Goal: Transaction & Acquisition: Download file/media

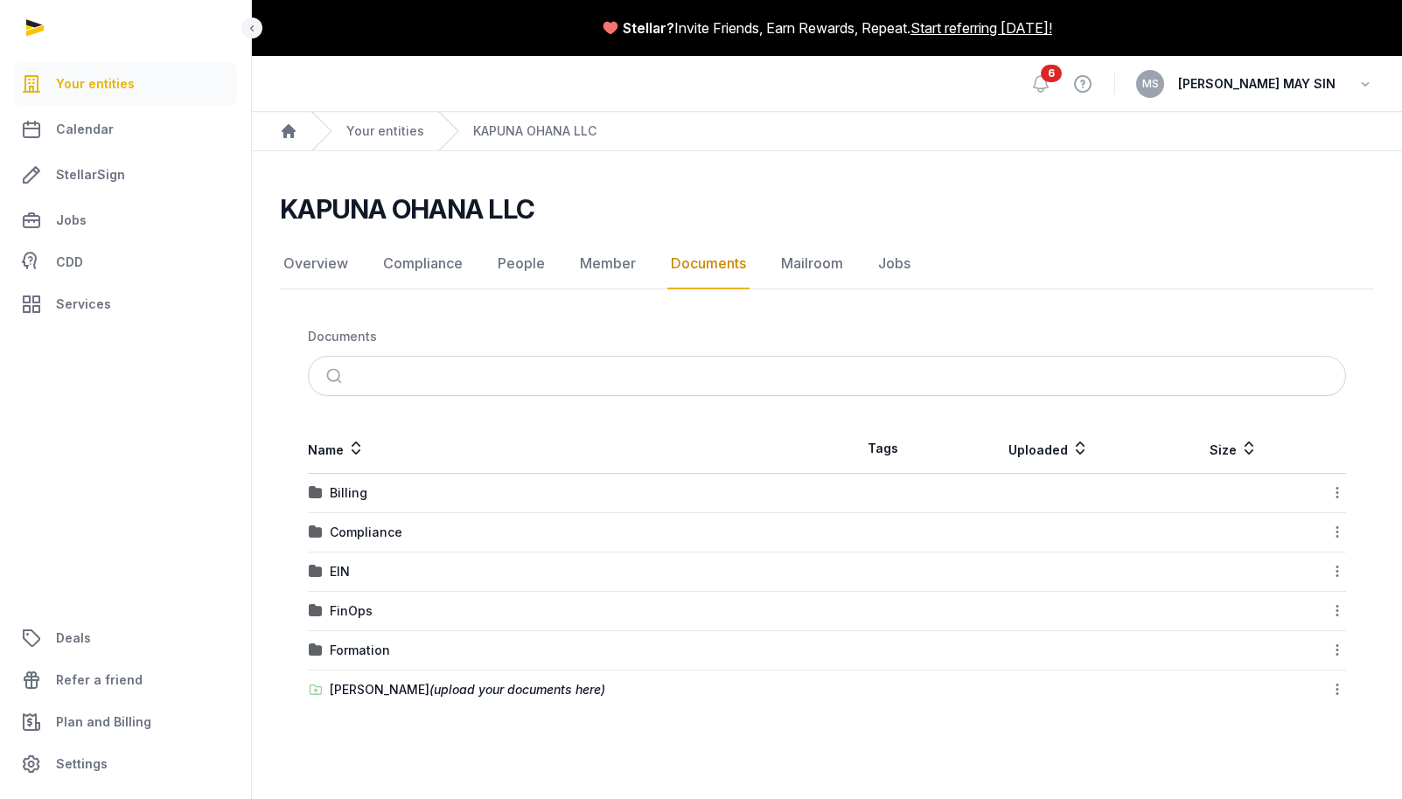
click at [352, 609] on div "FinOps" at bounding box center [351, 610] width 43 height 17
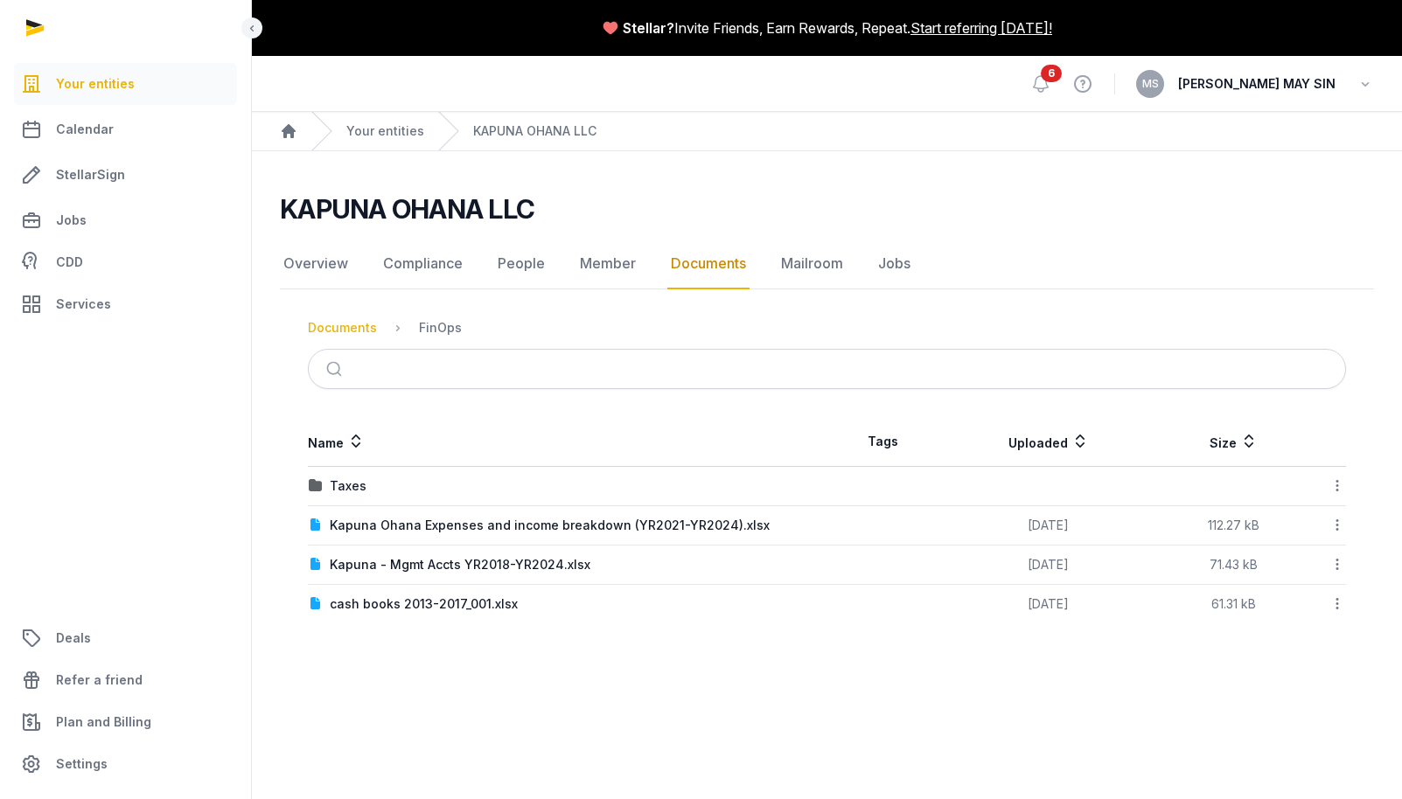
click at [365, 328] on div "Documents" at bounding box center [342, 327] width 69 height 17
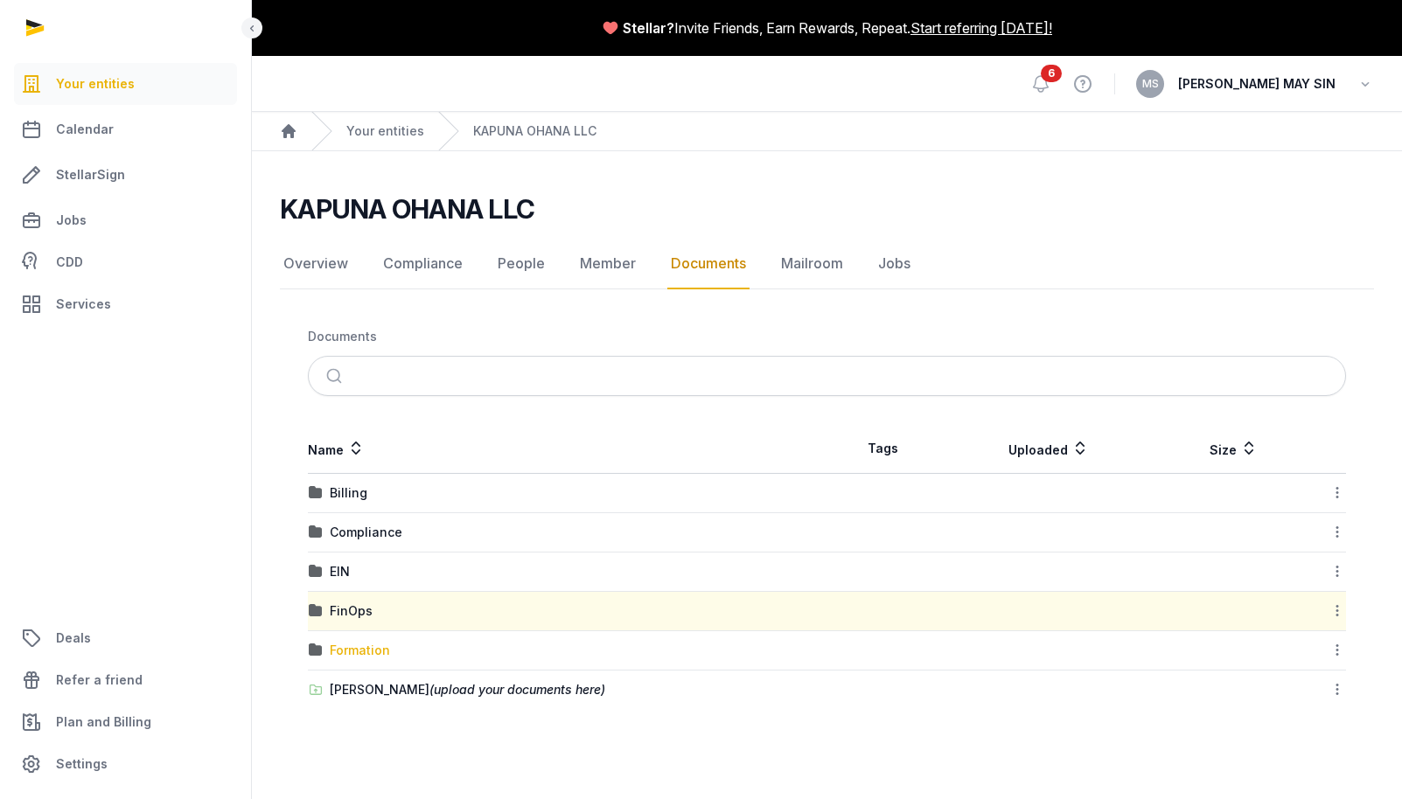
click at [356, 651] on div "Formation" at bounding box center [360, 650] width 60 height 17
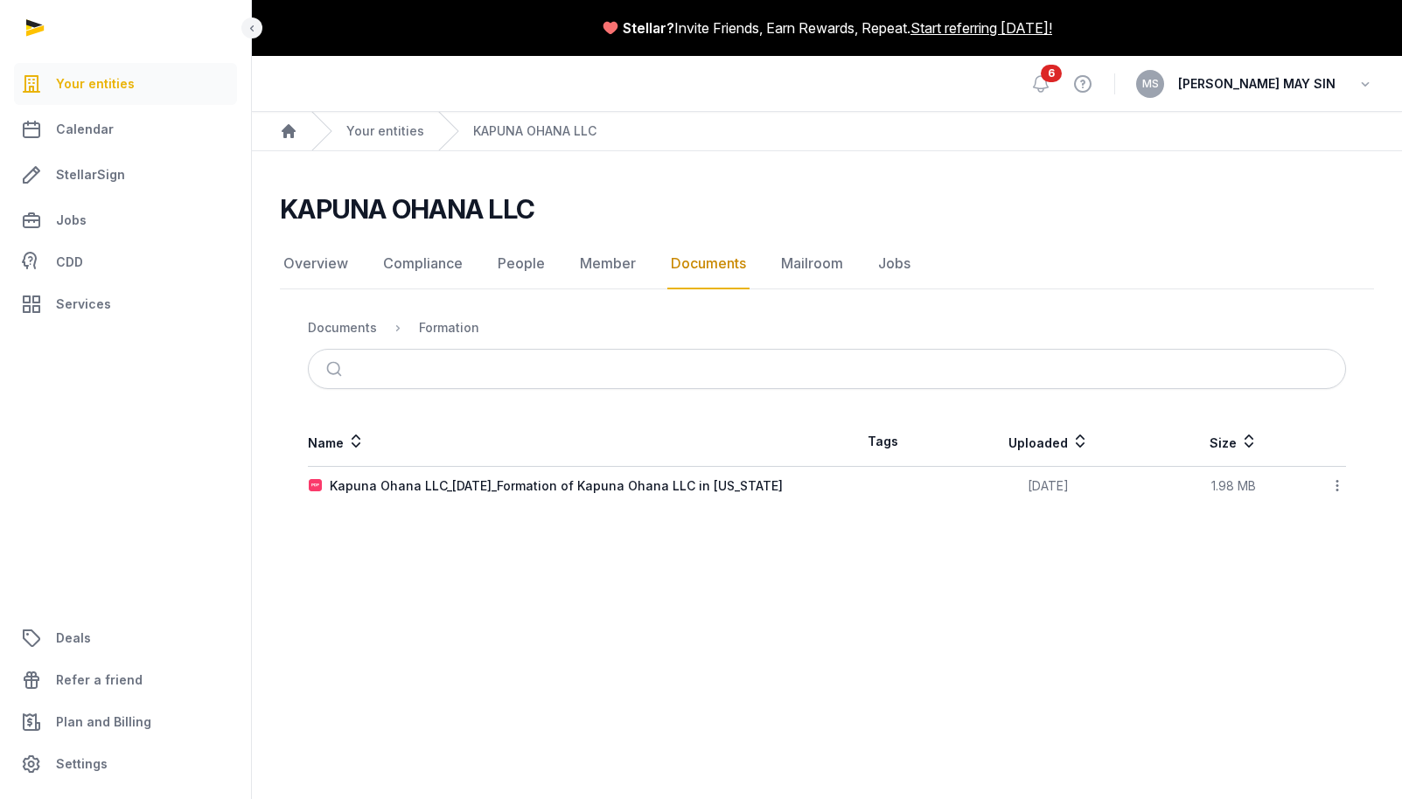
click at [678, 260] on link "Documents" at bounding box center [708, 264] width 82 height 51
click at [331, 329] on div "Documents" at bounding box center [342, 327] width 69 height 17
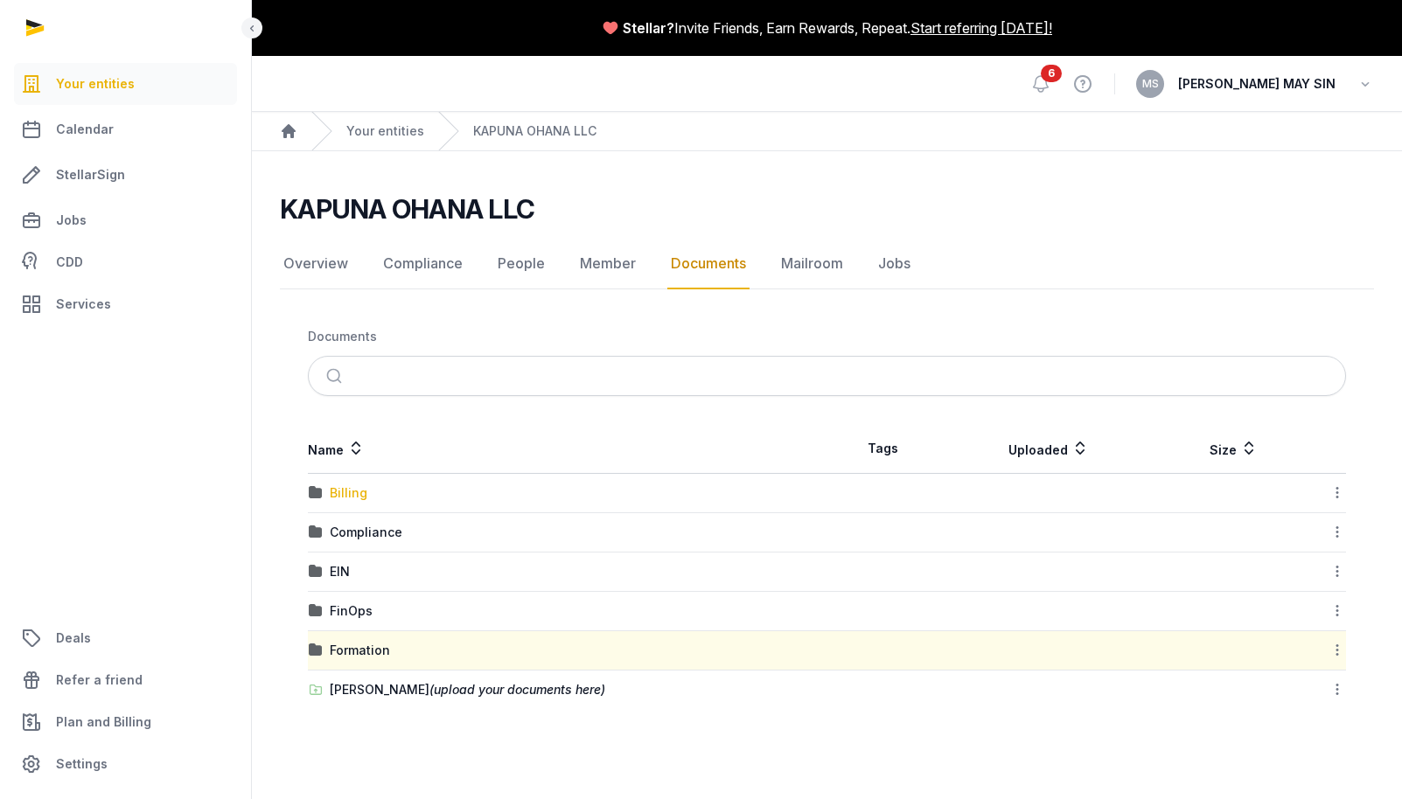
click at [353, 492] on div "Billing" at bounding box center [349, 492] width 38 height 17
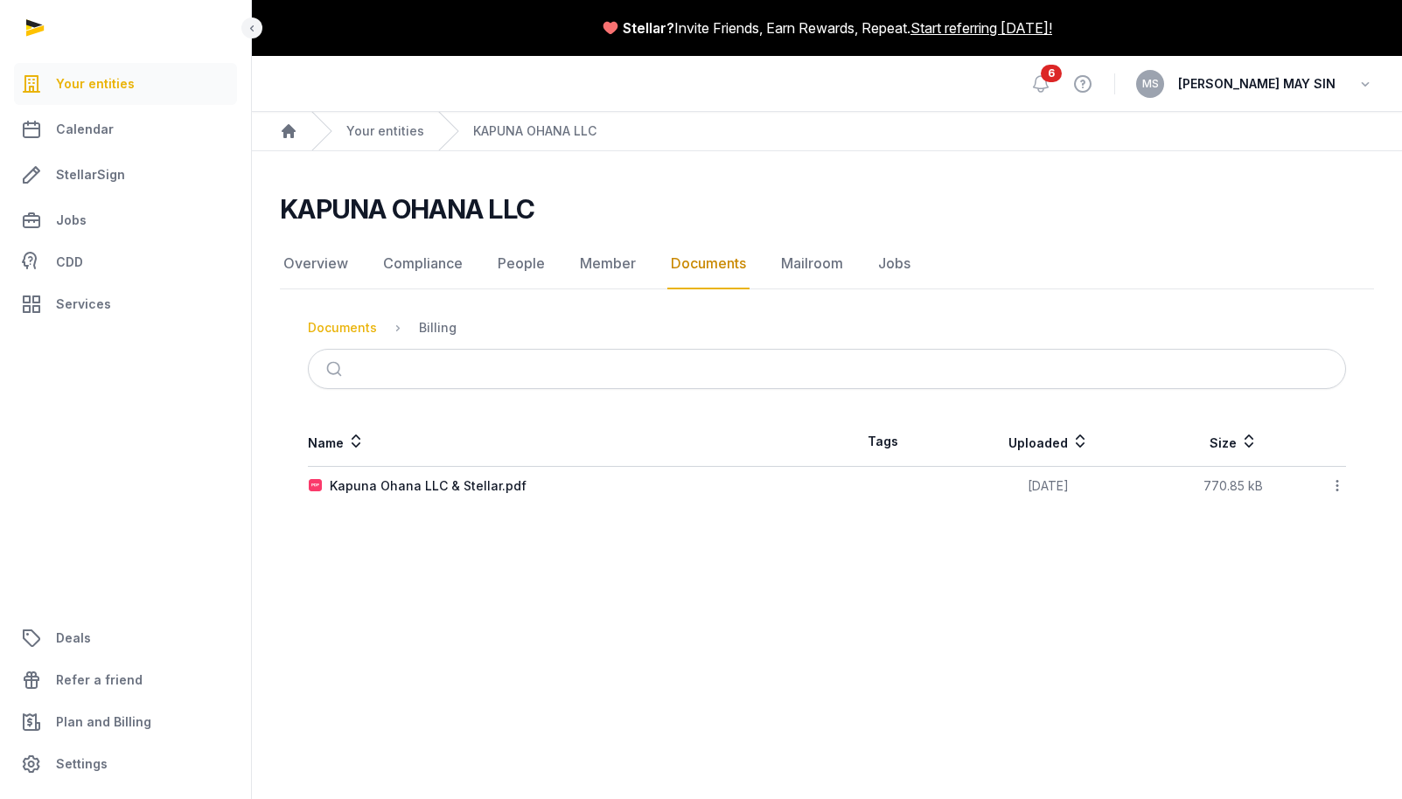
click at [359, 331] on div "Documents" at bounding box center [342, 327] width 69 height 17
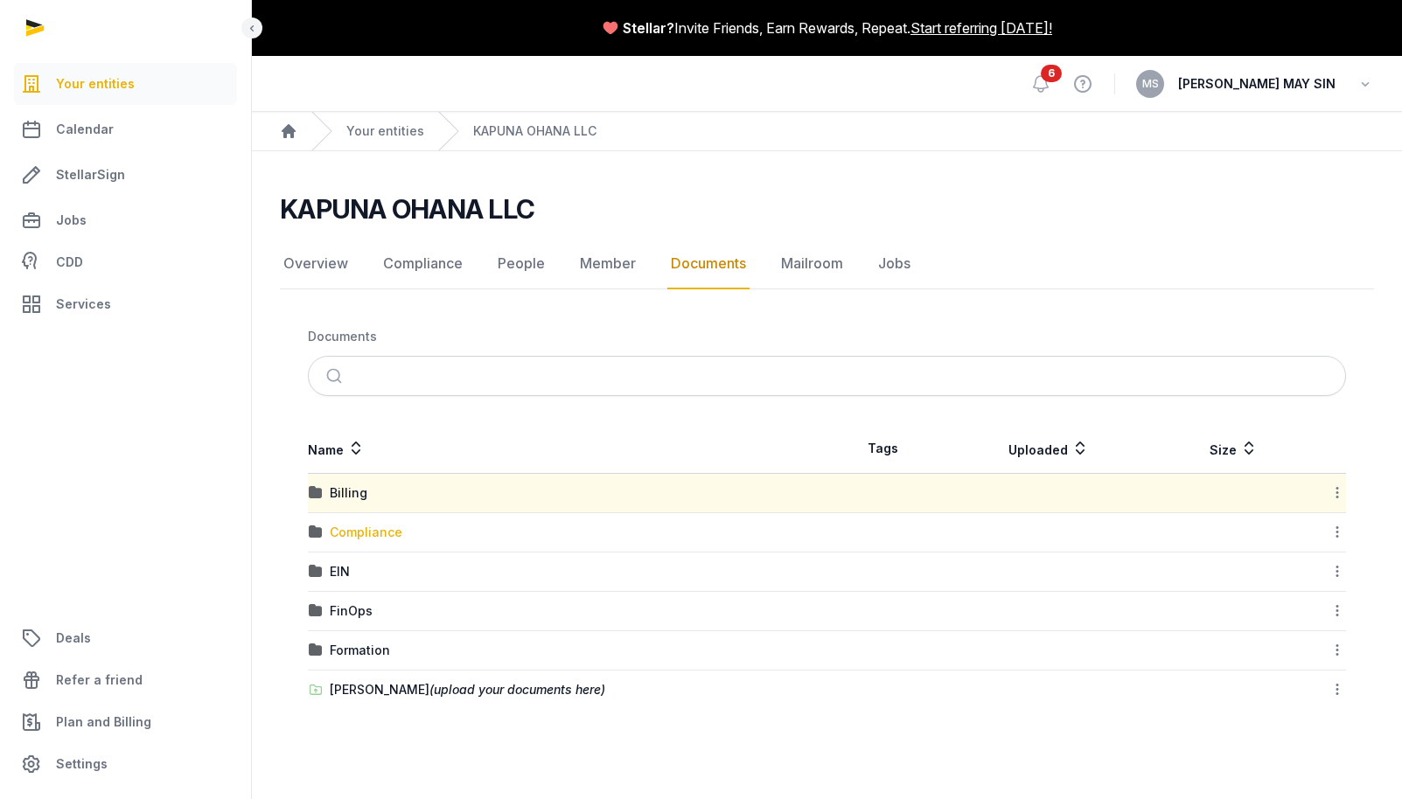
click at [362, 532] on div "Compliance" at bounding box center [366, 532] width 73 height 17
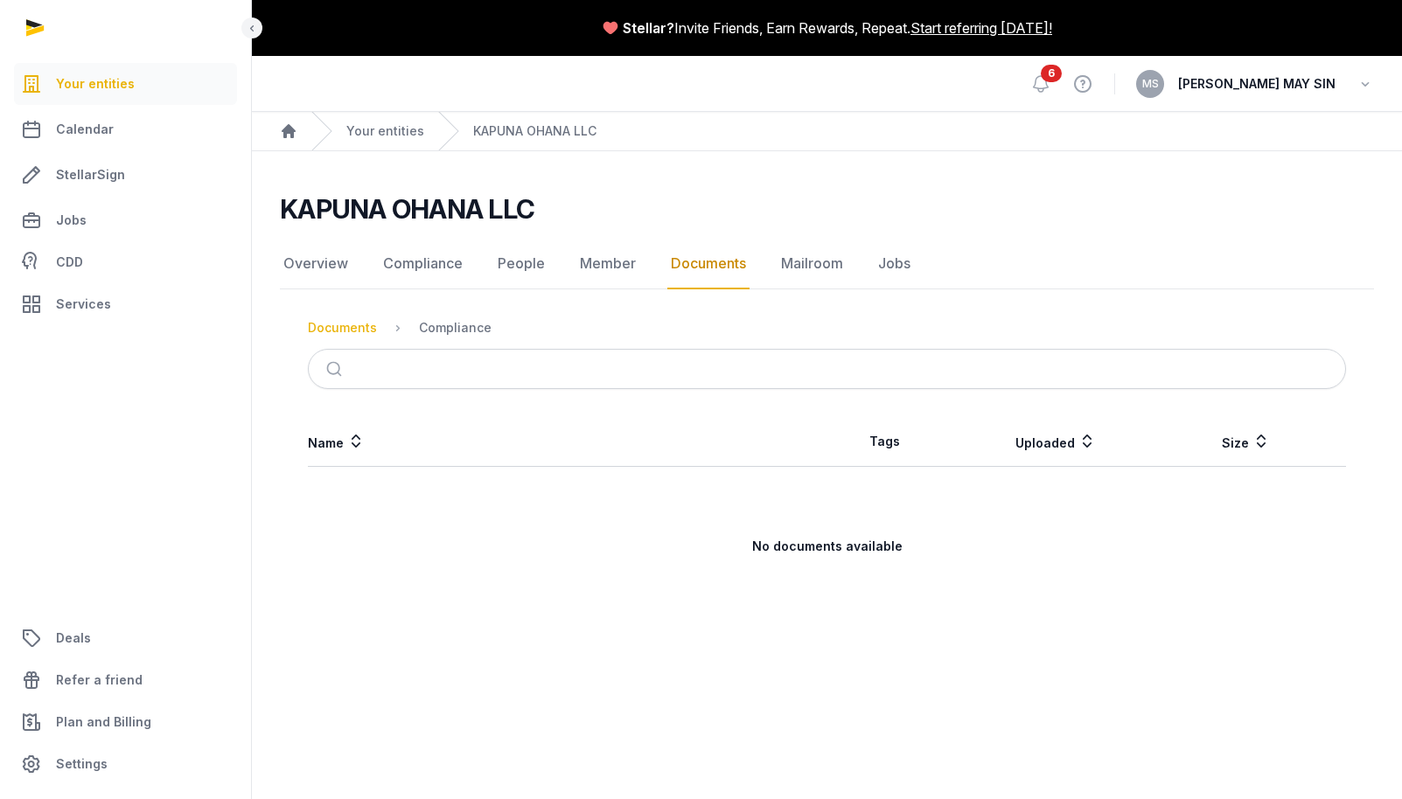
click at [352, 330] on div "Documents" at bounding box center [342, 327] width 69 height 17
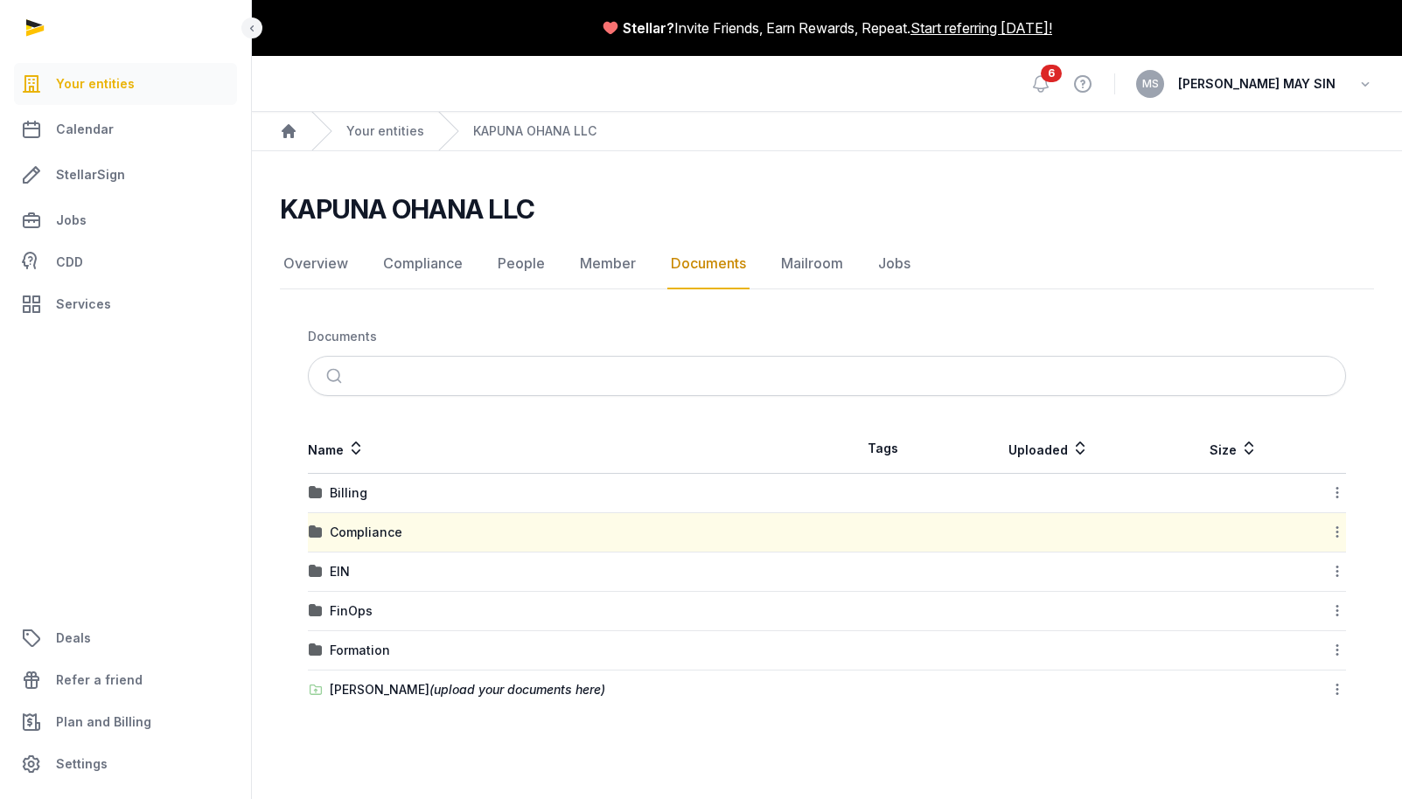
click at [337, 571] on div "EIN" at bounding box center [340, 571] width 20 height 17
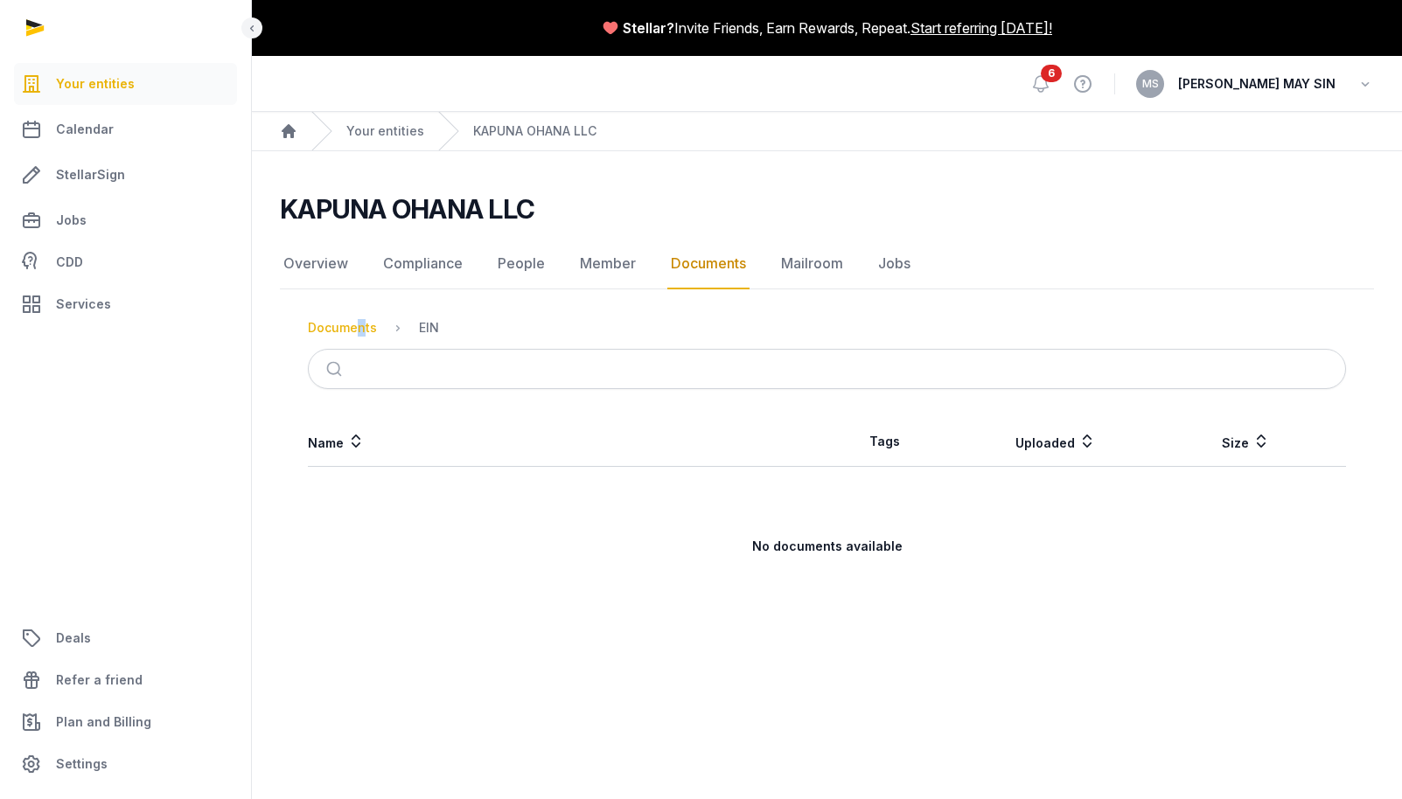
click at [352, 328] on div "Documents" at bounding box center [342, 327] width 69 height 17
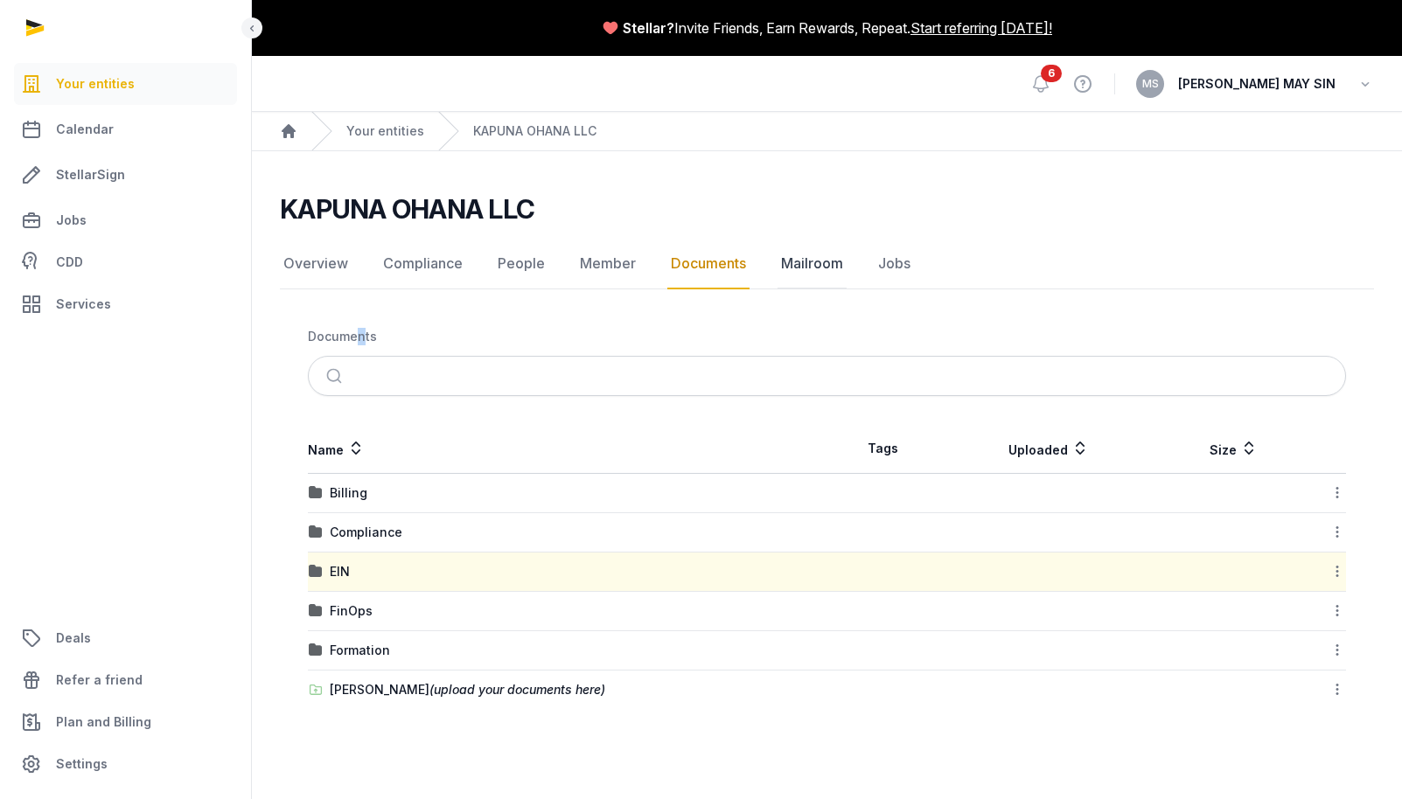
click at [811, 261] on link "Mailroom" at bounding box center [811, 264] width 69 height 51
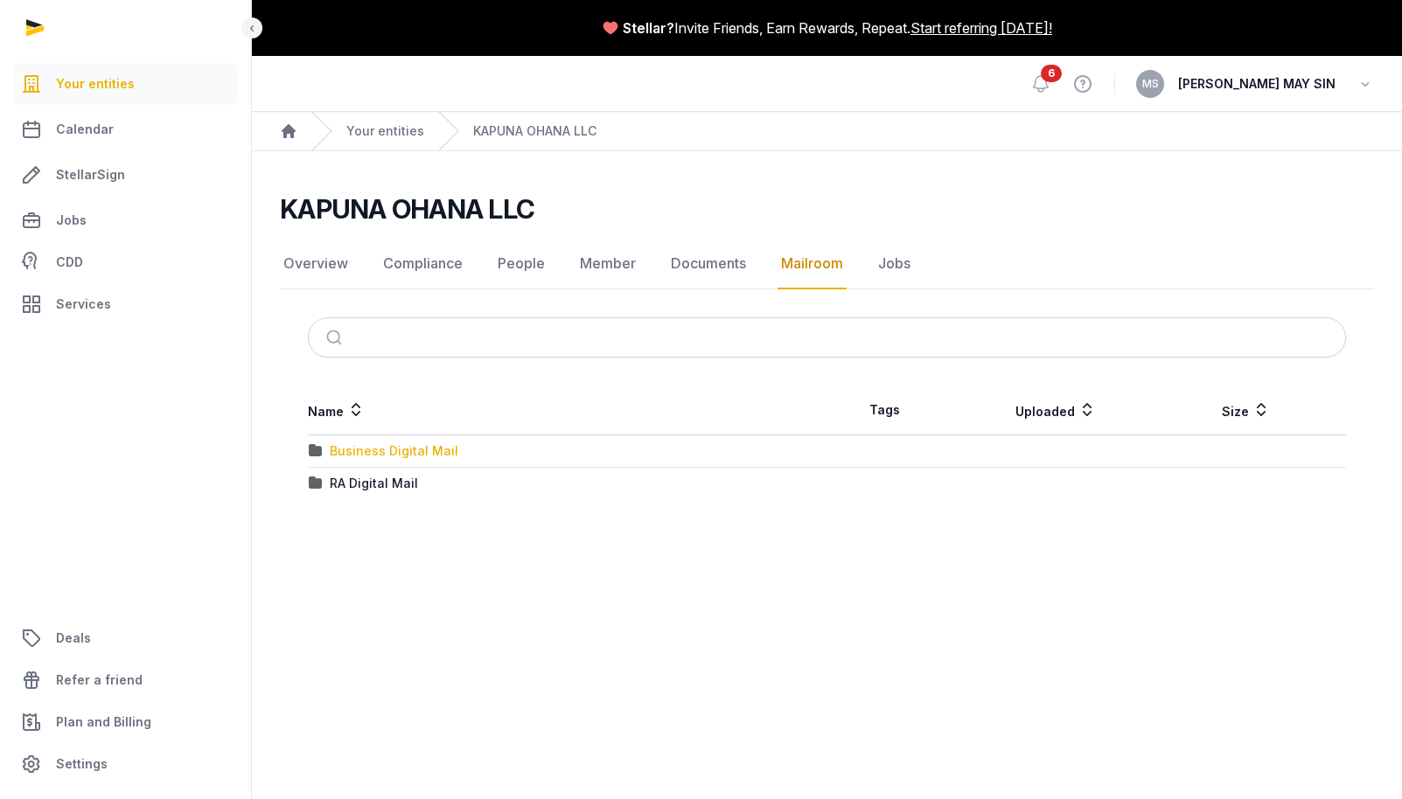
click at [396, 451] on div "Business Digital Mail" at bounding box center [394, 450] width 129 height 17
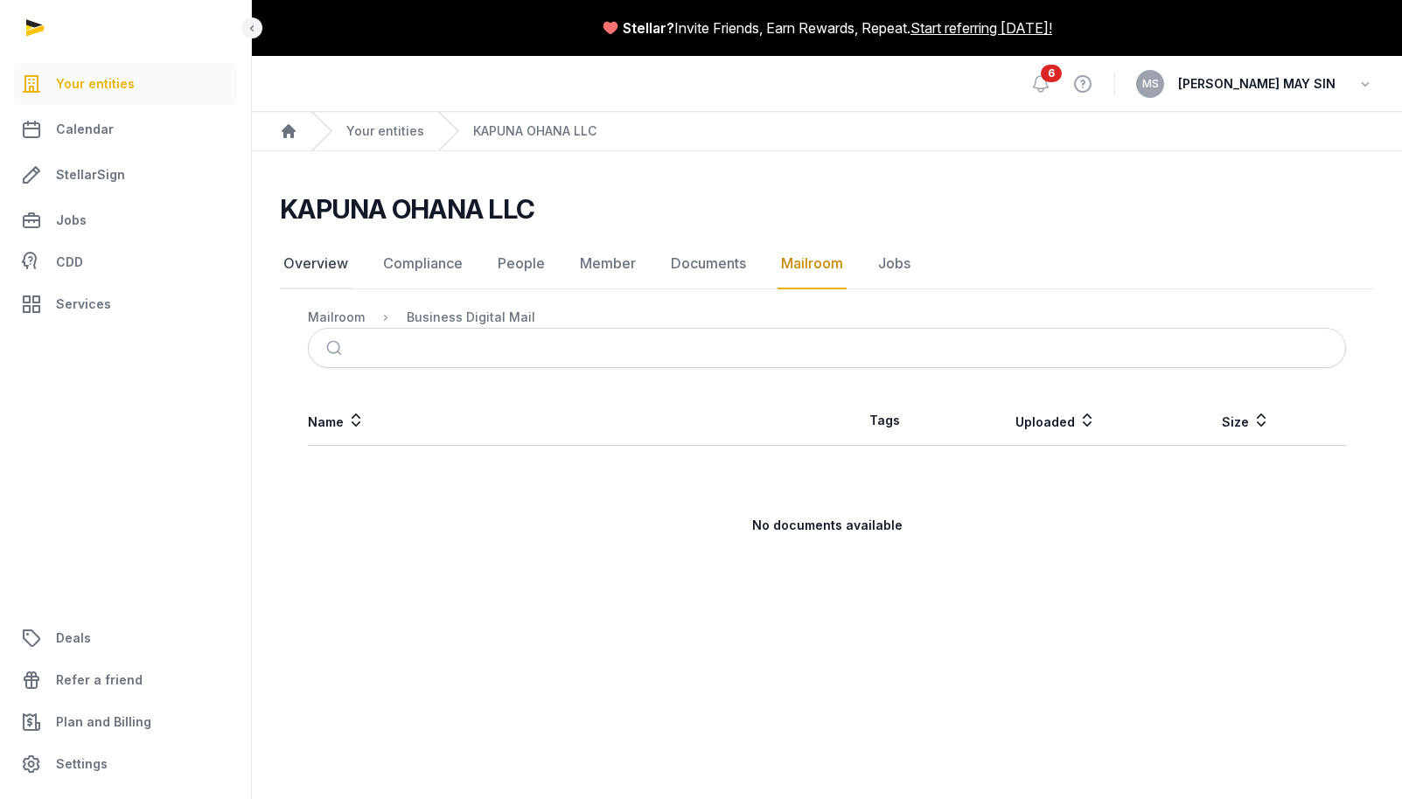
click at [326, 262] on link "Overview" at bounding box center [316, 264] width 72 height 51
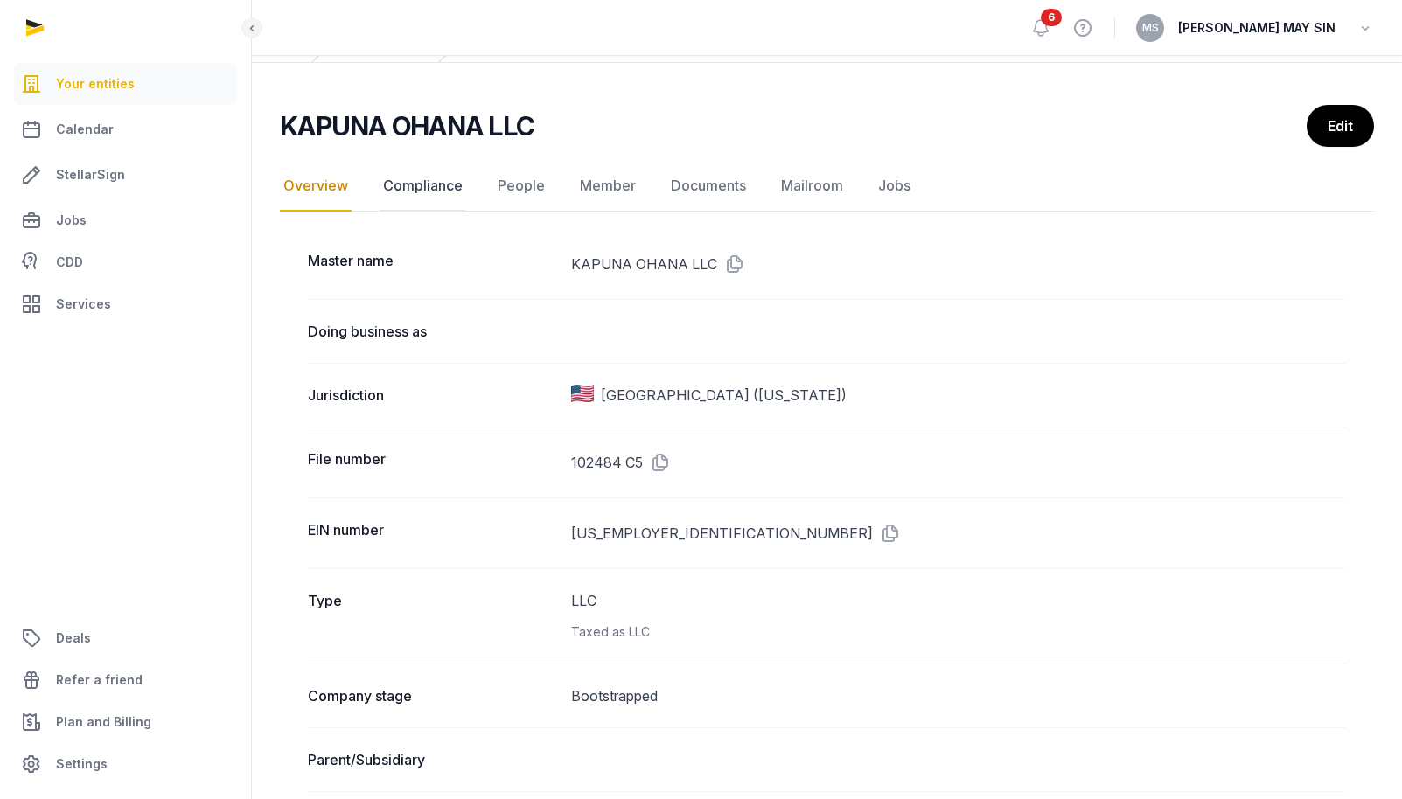
scroll to position [46, 0]
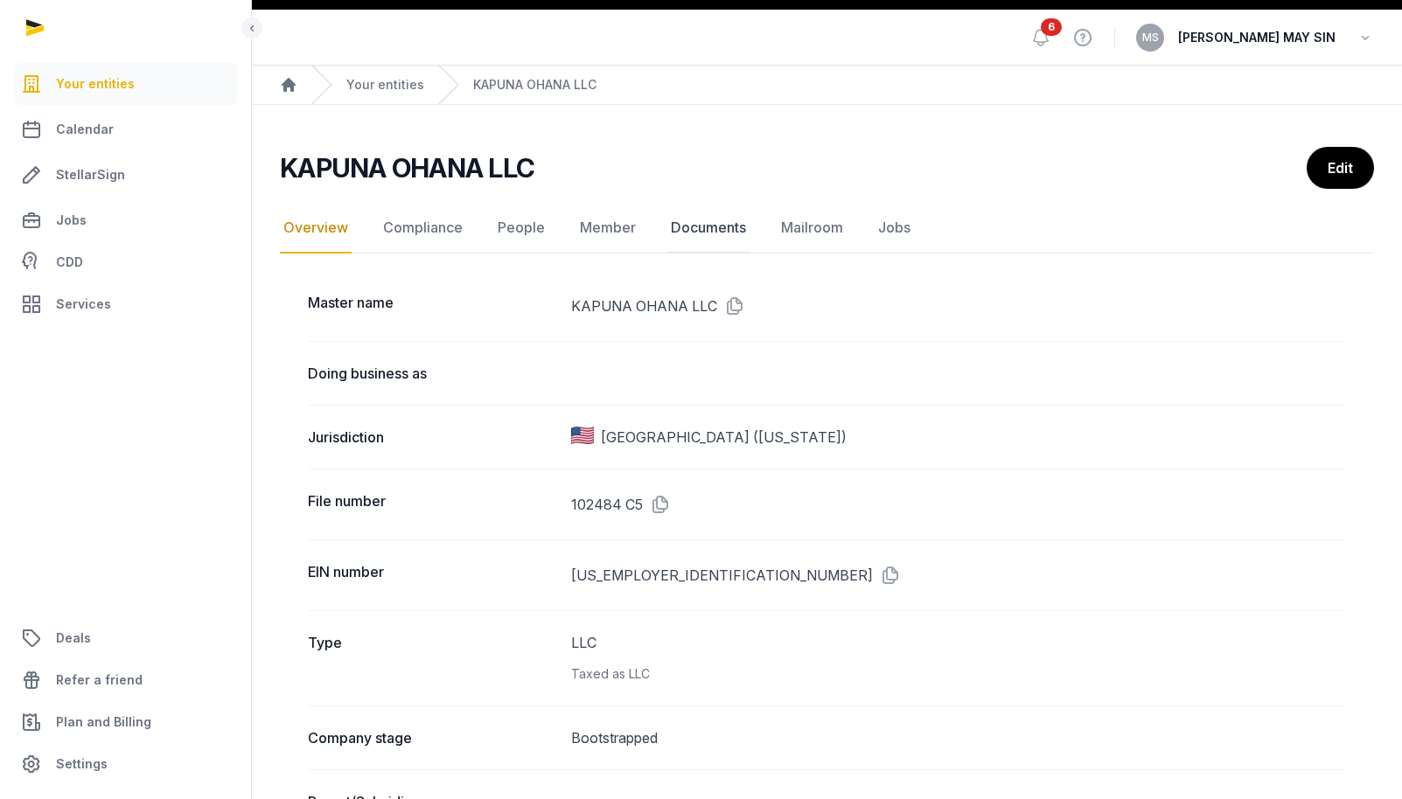
click at [709, 228] on link "Documents" at bounding box center [708, 228] width 82 height 51
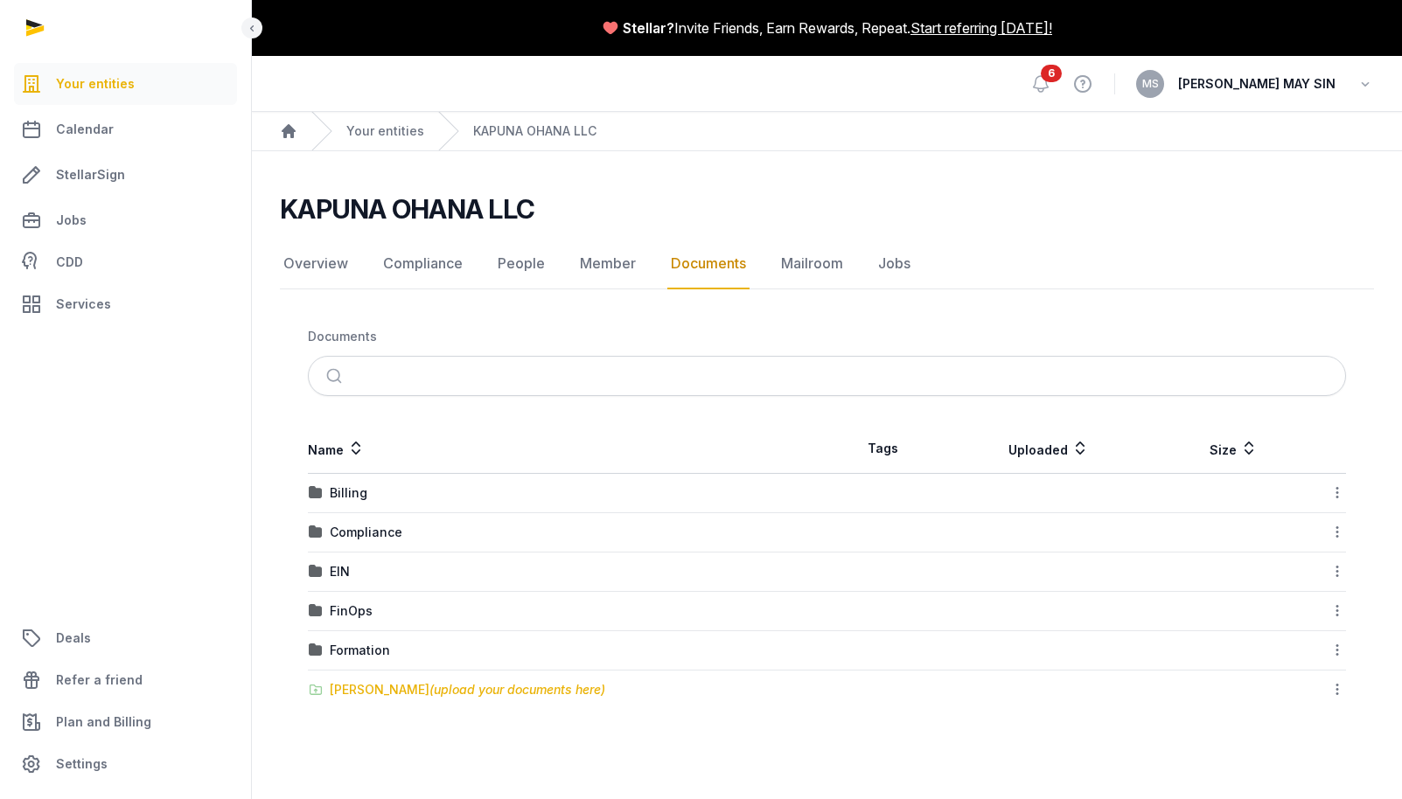
click at [386, 693] on div "[PERSON_NAME] (upload your documents here)" at bounding box center [467, 689] width 275 height 17
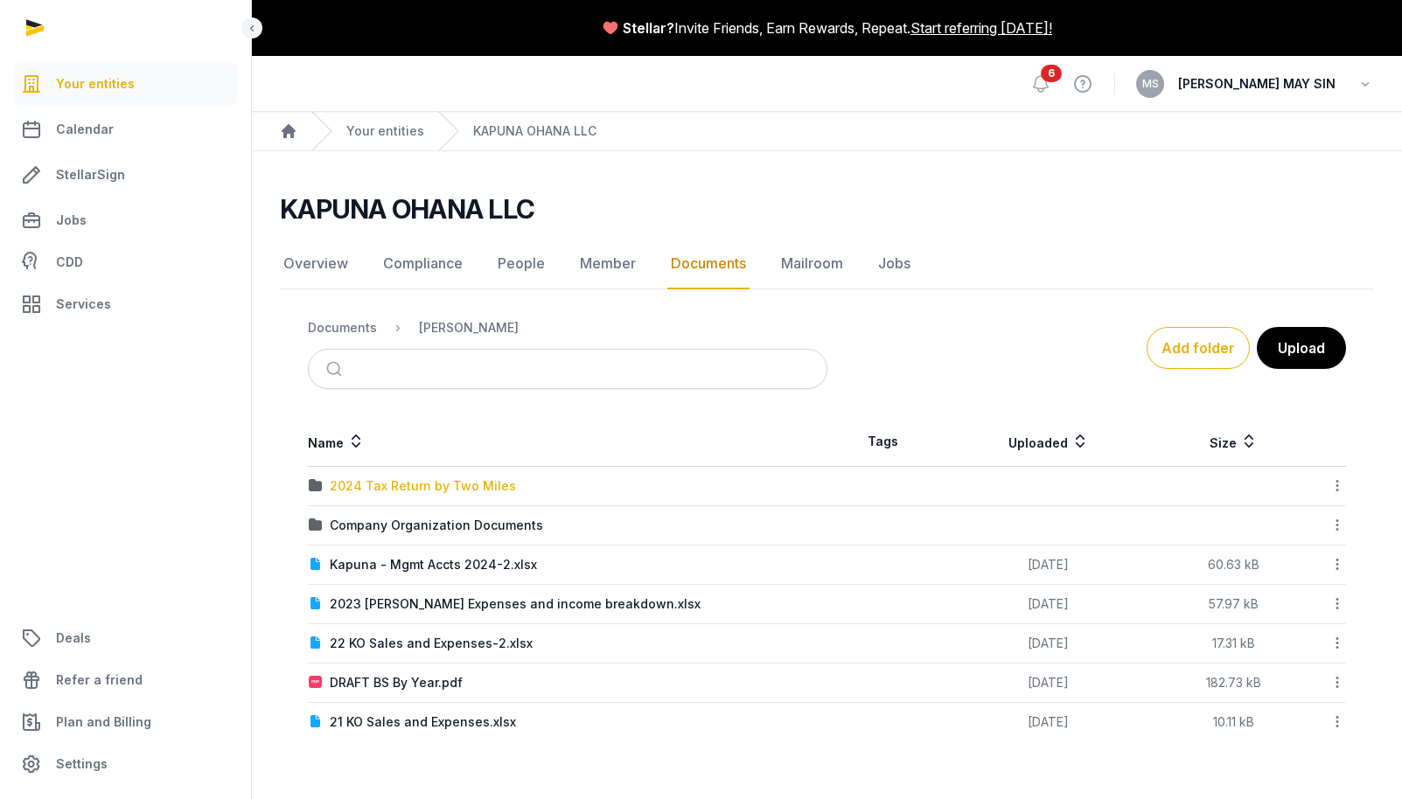
click at [451, 487] on div "2024 Tax Return by Two Miles" at bounding box center [423, 485] width 186 height 17
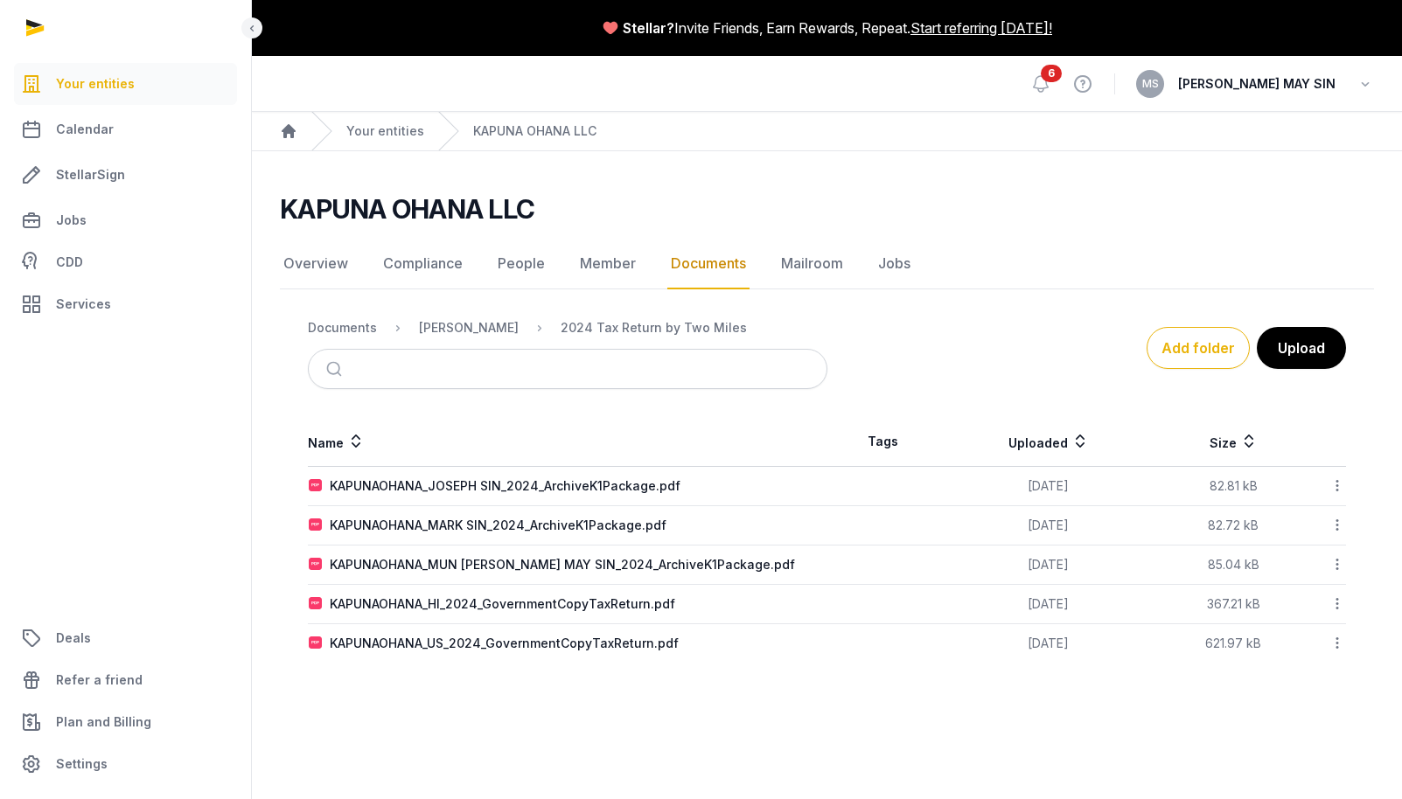
click at [1336, 484] on icon at bounding box center [1337, 486] width 16 height 18
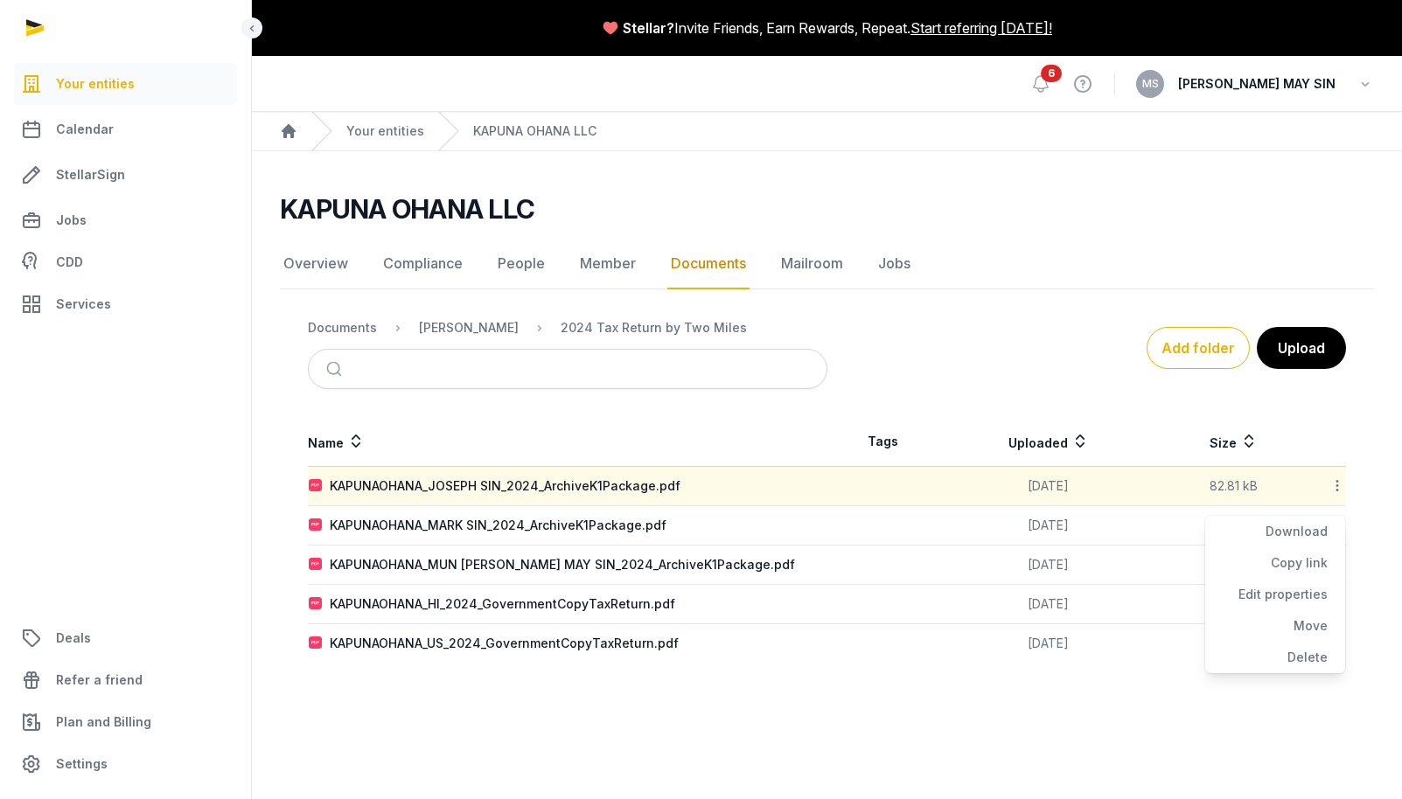
click at [1316, 530] on div "Download" at bounding box center [1275, 531] width 140 height 31
click at [1338, 523] on icon at bounding box center [1337, 525] width 16 height 18
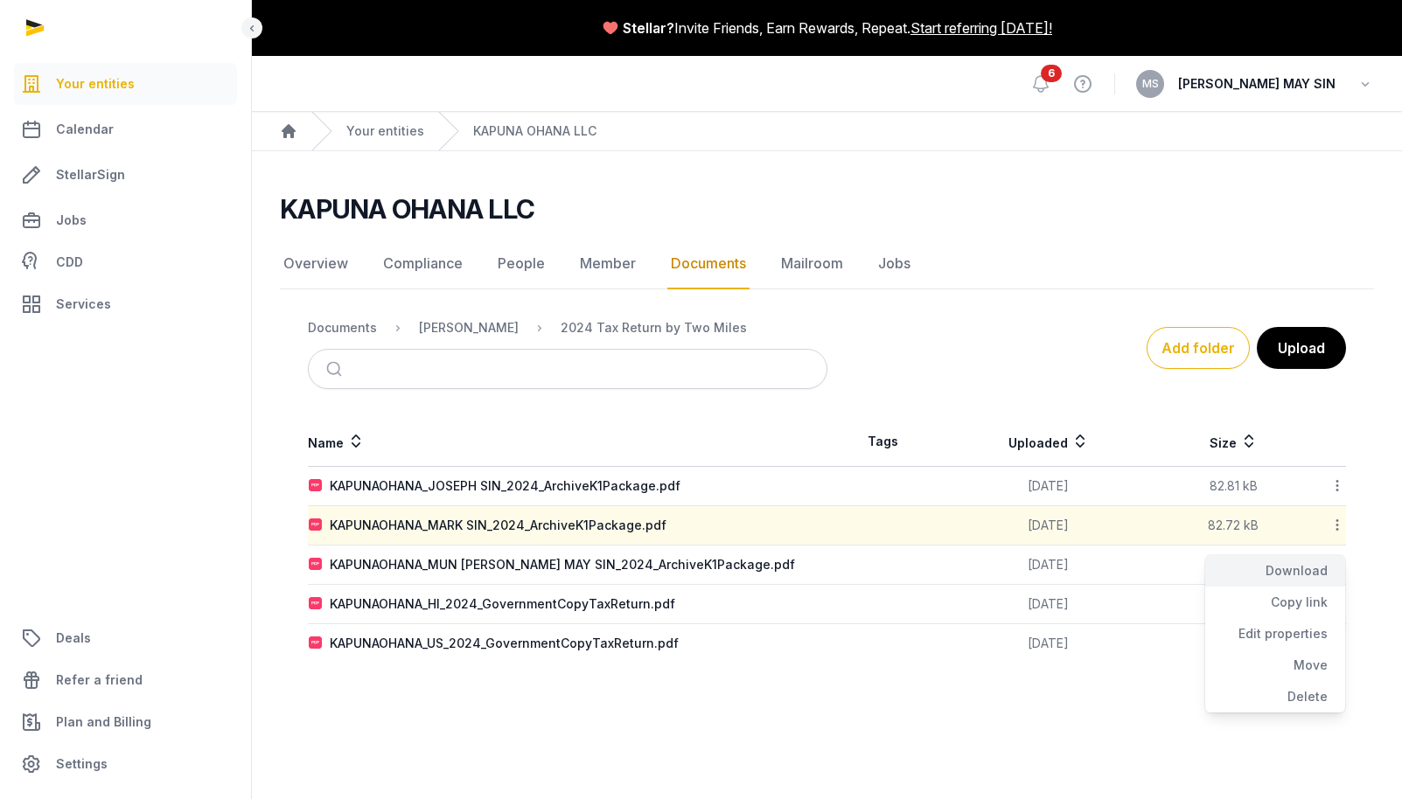
click at [1313, 571] on div "Download" at bounding box center [1275, 570] width 140 height 31
click at [1334, 564] on icon at bounding box center [1337, 564] width 16 height 18
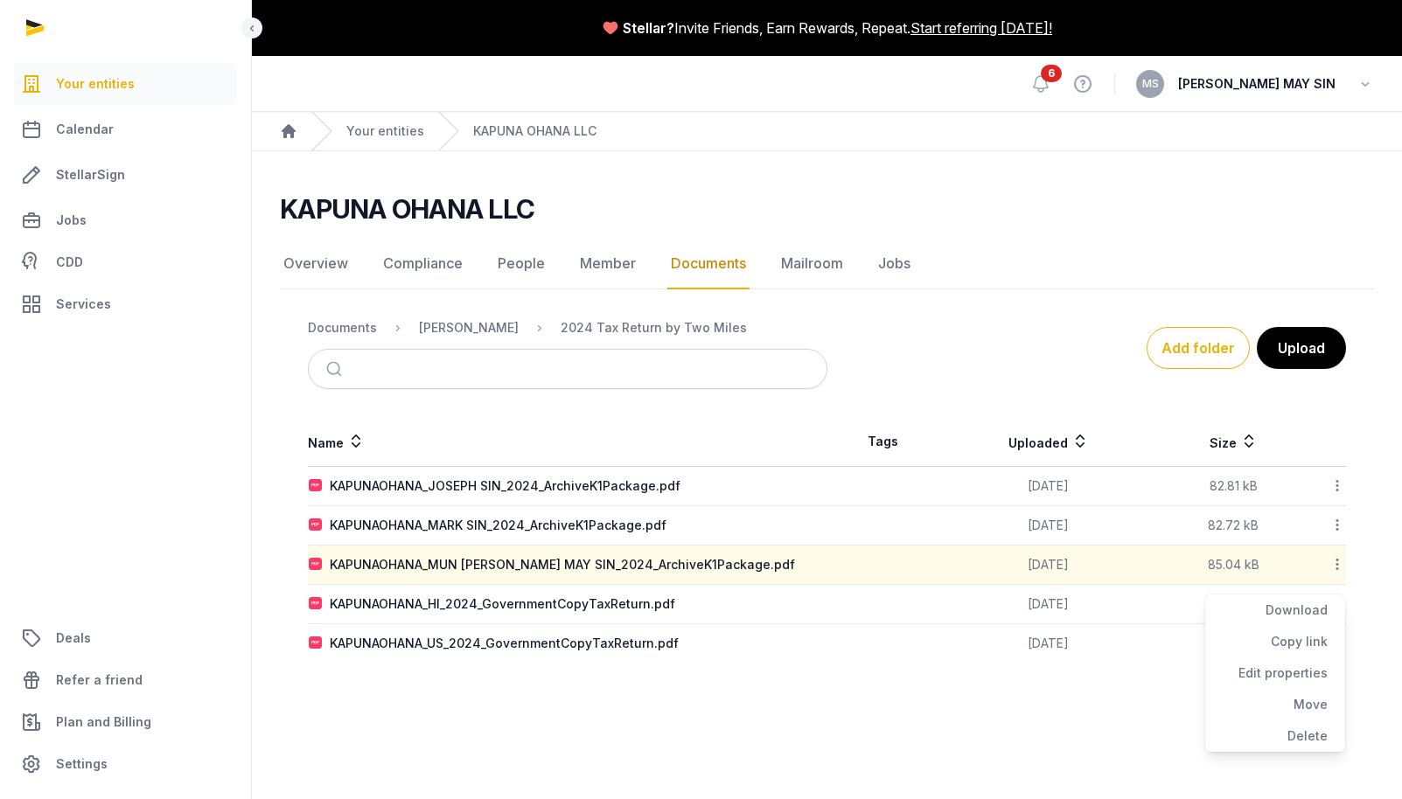
click at [1318, 609] on div "Download" at bounding box center [1275, 610] width 140 height 31
click at [1336, 602] on icon at bounding box center [1337, 604] width 16 height 18
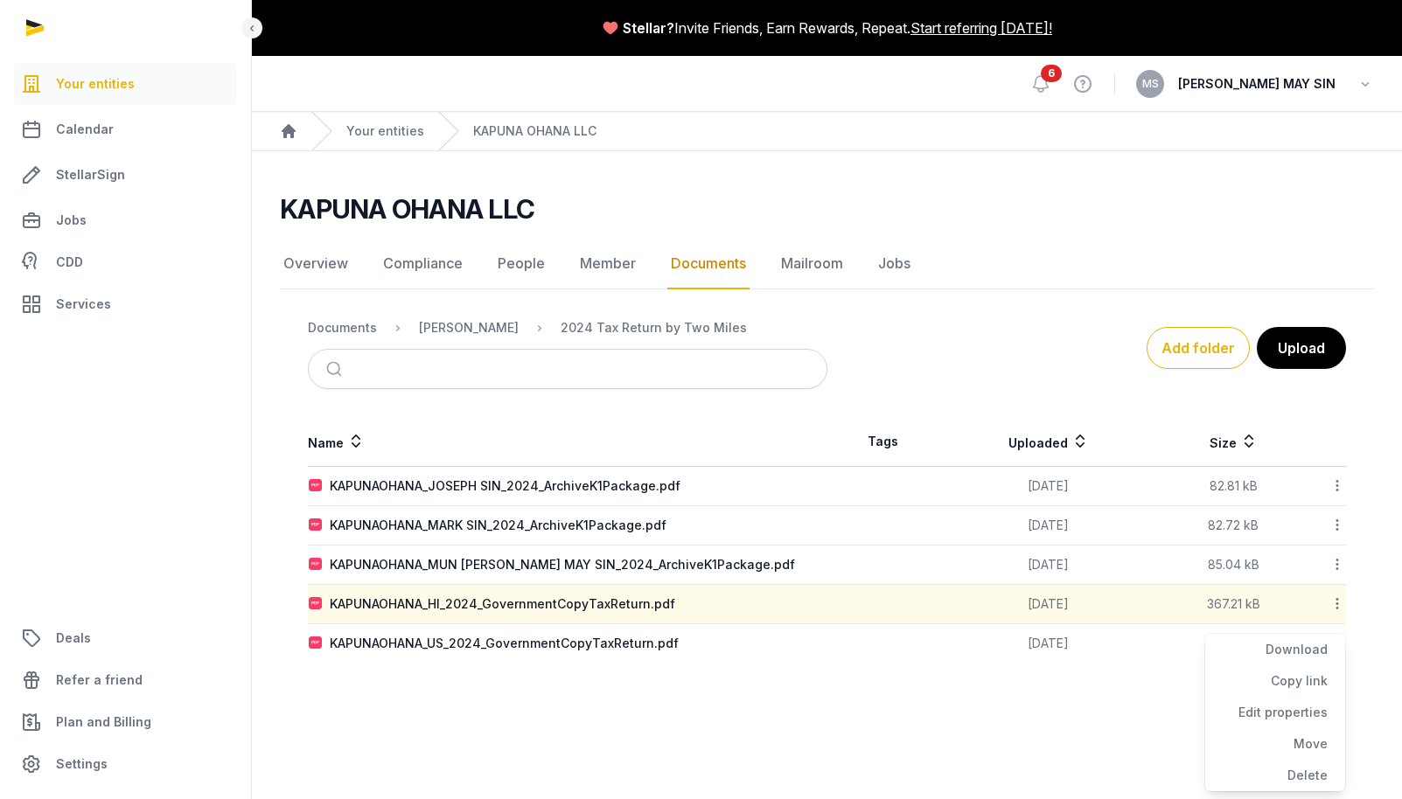
click at [1308, 649] on div "Download" at bounding box center [1275, 649] width 140 height 31
click at [1338, 641] on icon at bounding box center [1337, 643] width 16 height 18
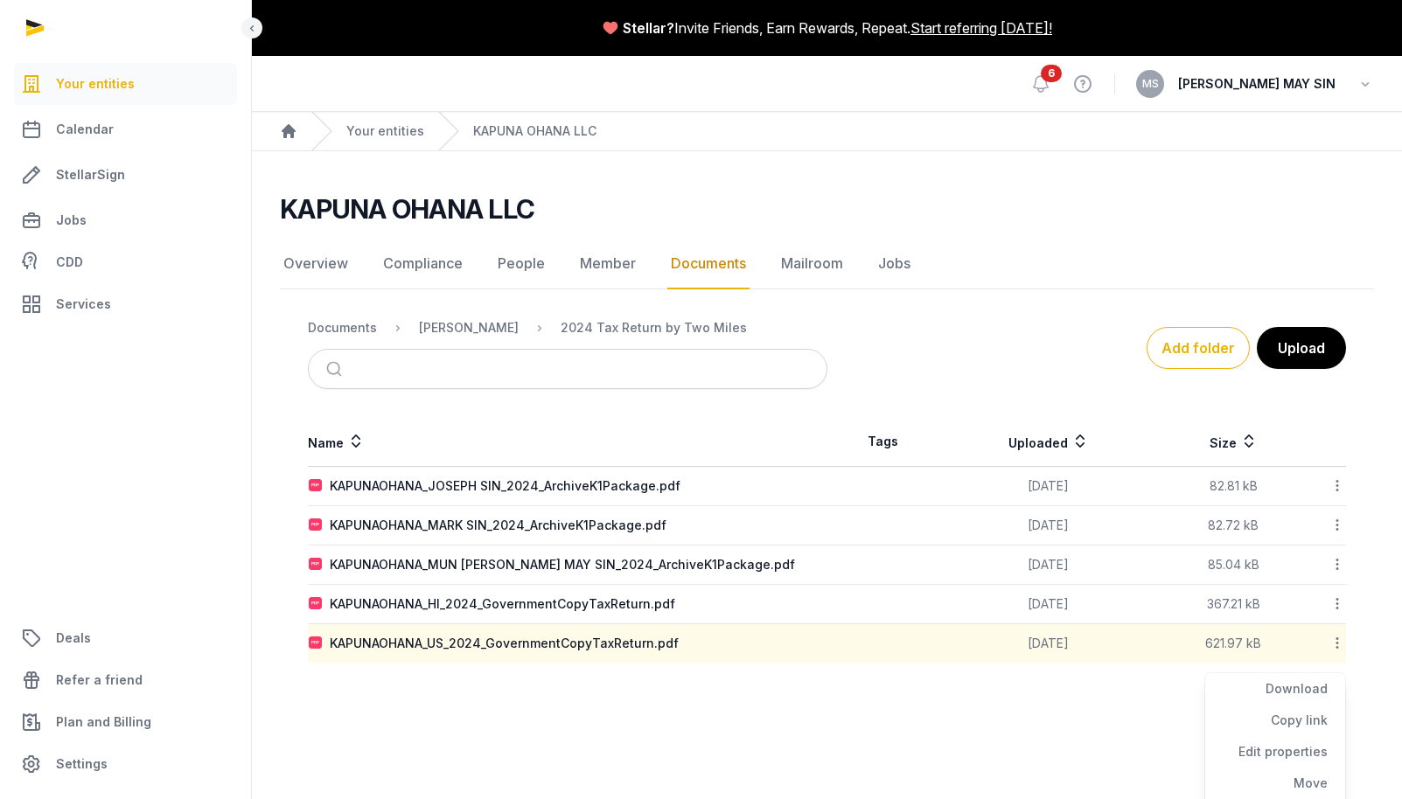
click at [1306, 685] on div "Download" at bounding box center [1275, 688] width 140 height 31
click at [560, 324] on div "2024 Tax Return by Two Miles" at bounding box center [653, 327] width 186 height 17
click at [467, 327] on div "[PERSON_NAME]" at bounding box center [469, 327] width 100 height 17
